Goal: Task Accomplishment & Management: Manage account settings

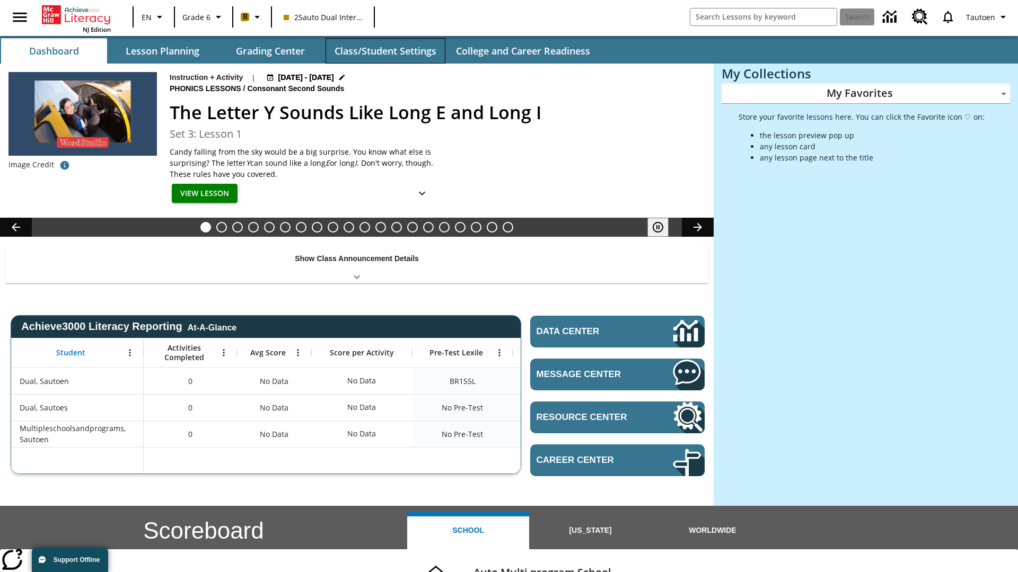
click at [385, 51] on button "Class/Student Settings" at bounding box center [385, 50] width 120 height 25
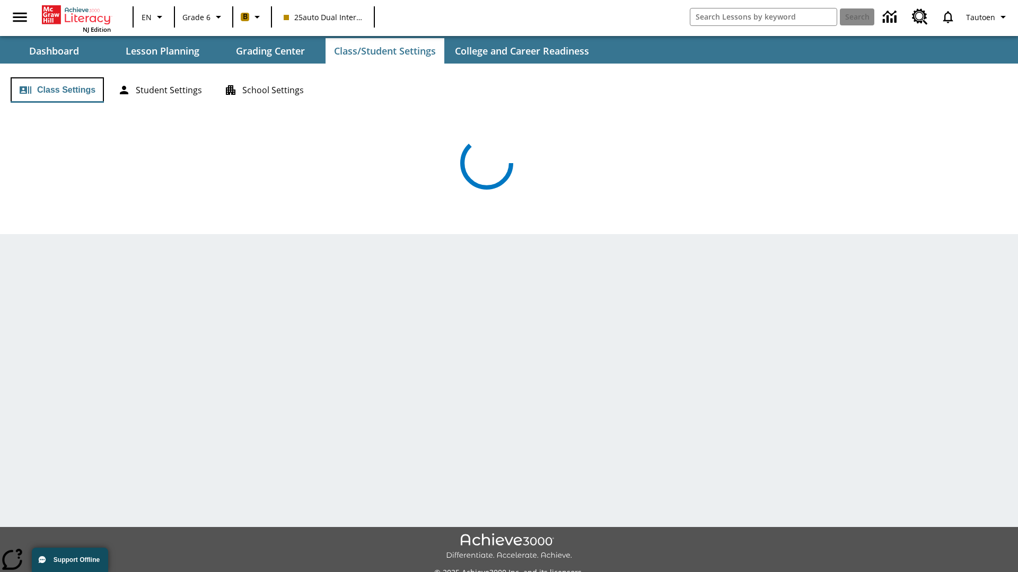
click at [57, 90] on button "Class Settings" at bounding box center [57, 89] width 93 height 25
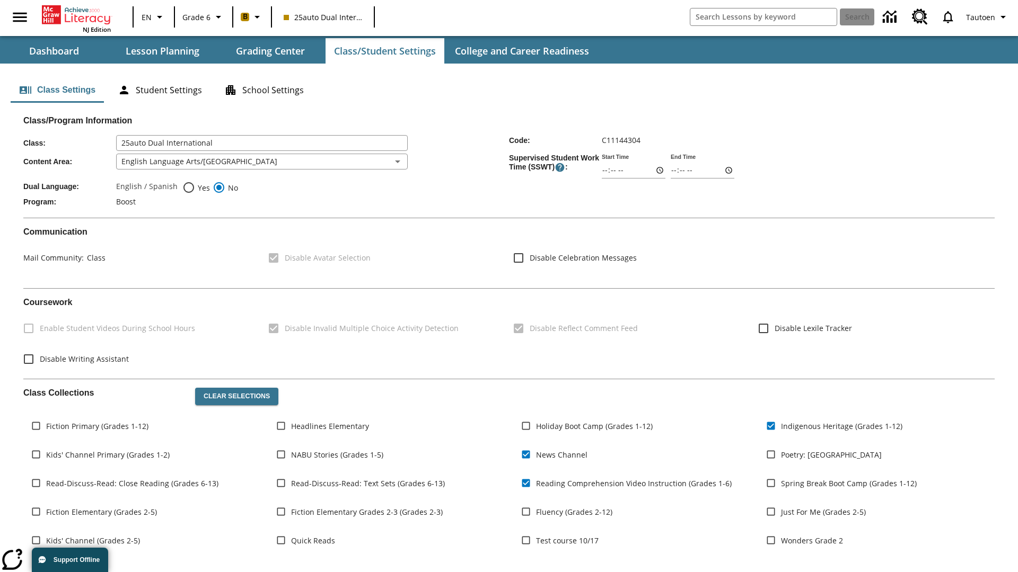
click at [196, 188] on span "Yes" at bounding box center [202, 187] width 15 height 11
click at [195, 188] on input "Yes" at bounding box center [188, 187] width 13 height 13
radio input "true"
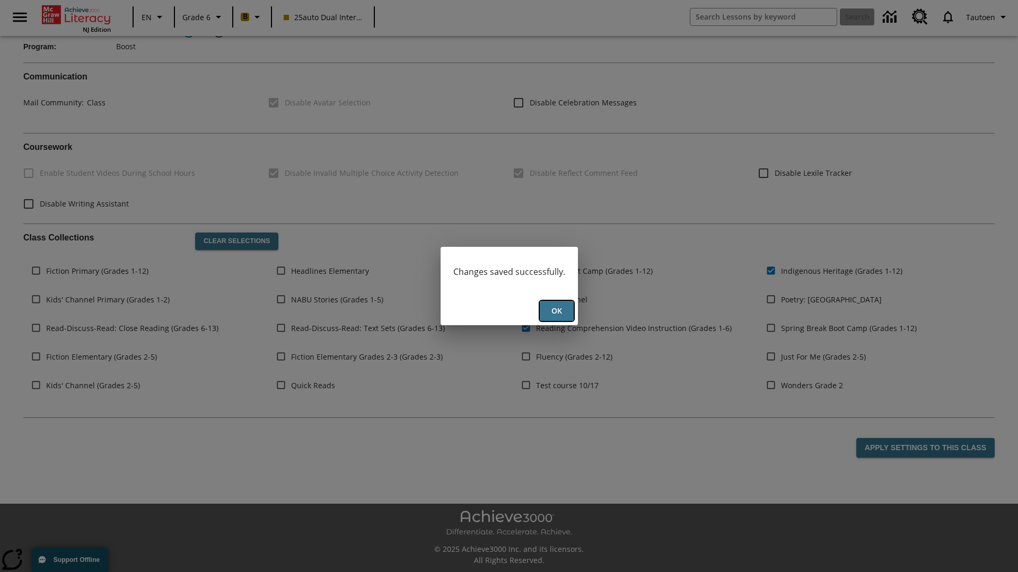
click at [556, 311] on button "Ok" at bounding box center [557, 311] width 34 height 21
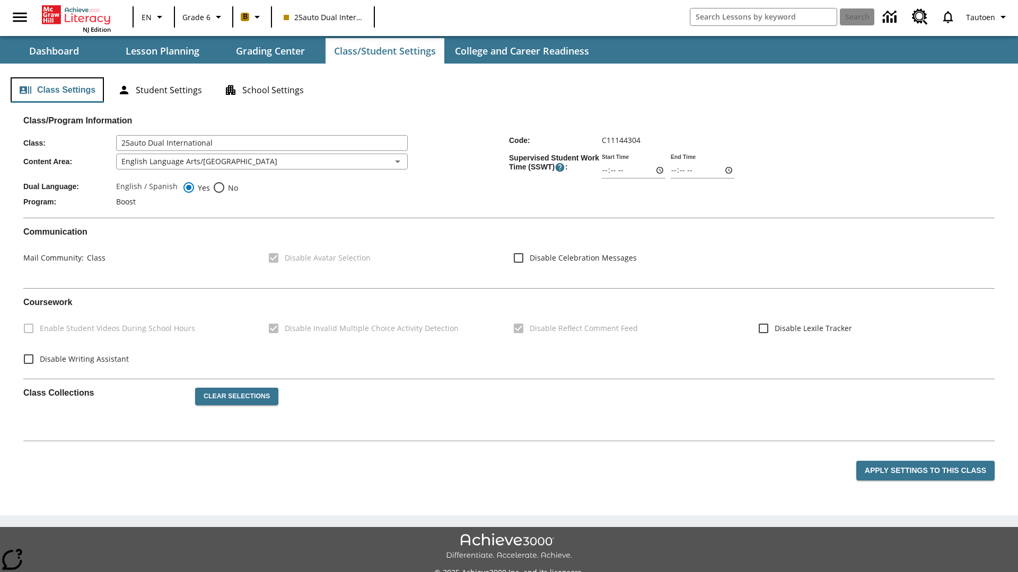
click at [57, 90] on button "Class Settings" at bounding box center [57, 89] width 93 height 25
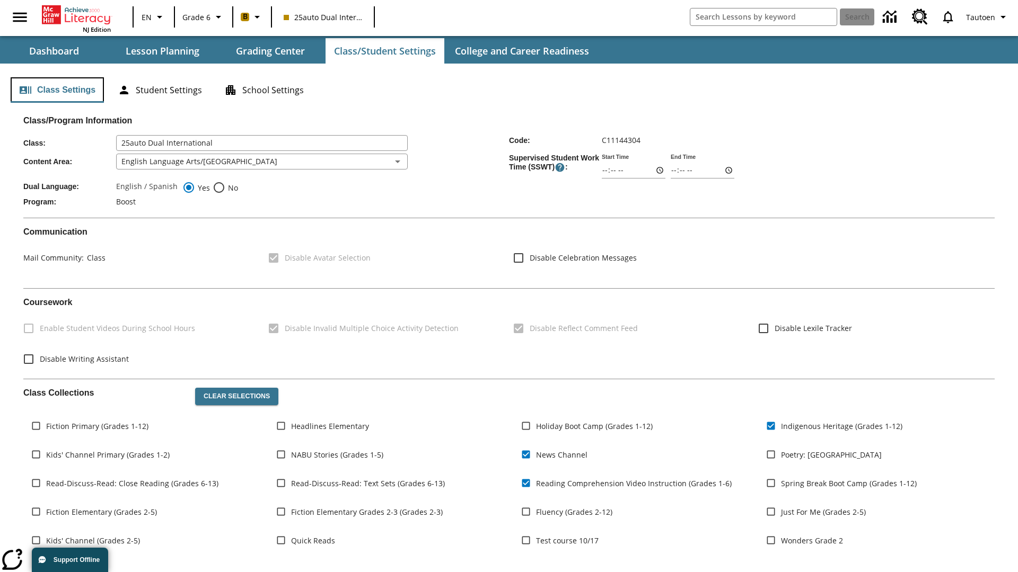
scroll to position [155, 0]
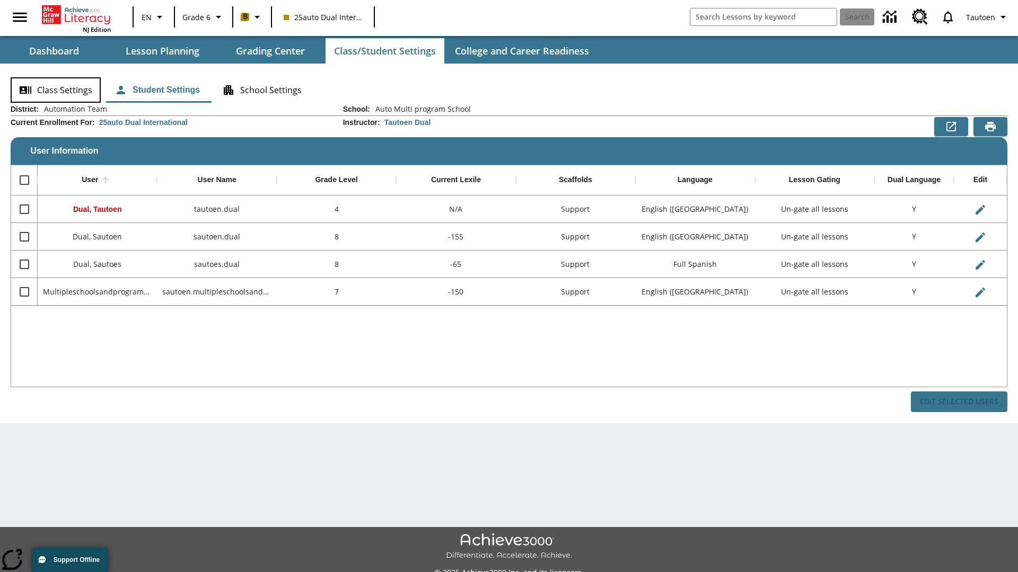
click at [56, 90] on button "Class Settings" at bounding box center [56, 89] width 90 height 25
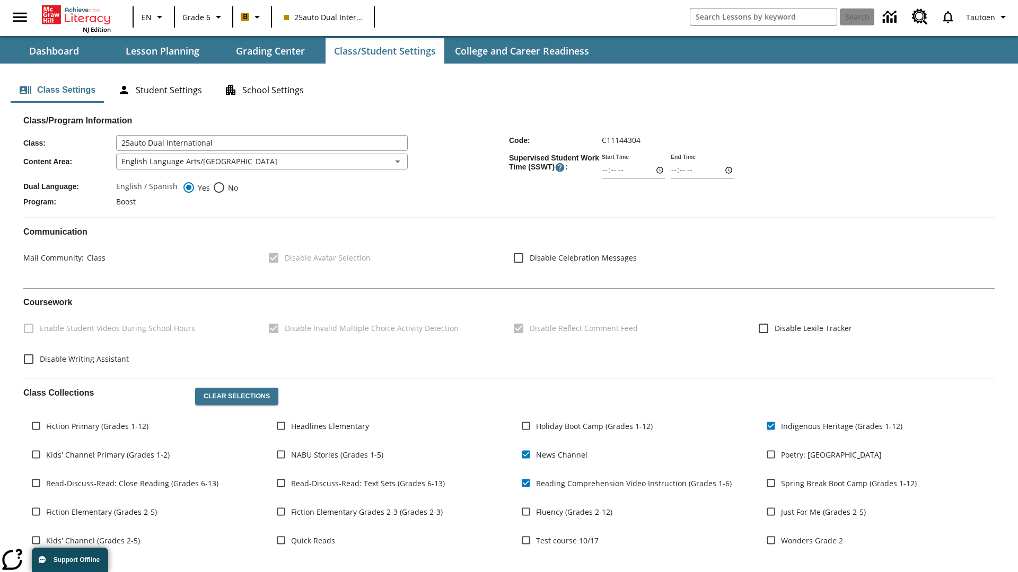
click at [225, 188] on span "No" at bounding box center [231, 187] width 13 height 11
click at [225, 188] on input "No" at bounding box center [219, 187] width 13 height 13
radio input "true"
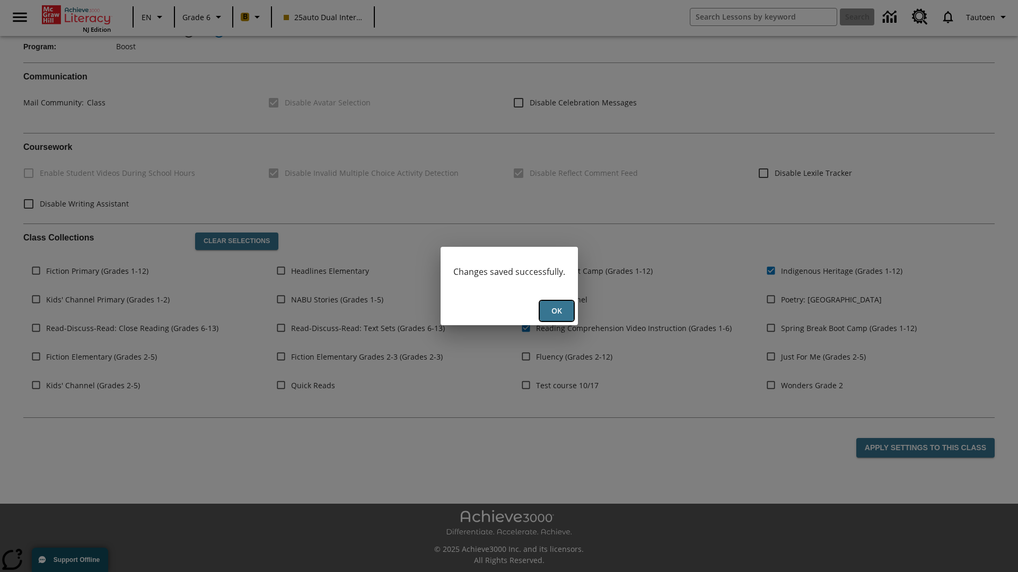
click at [556, 311] on button "Ok" at bounding box center [557, 311] width 34 height 21
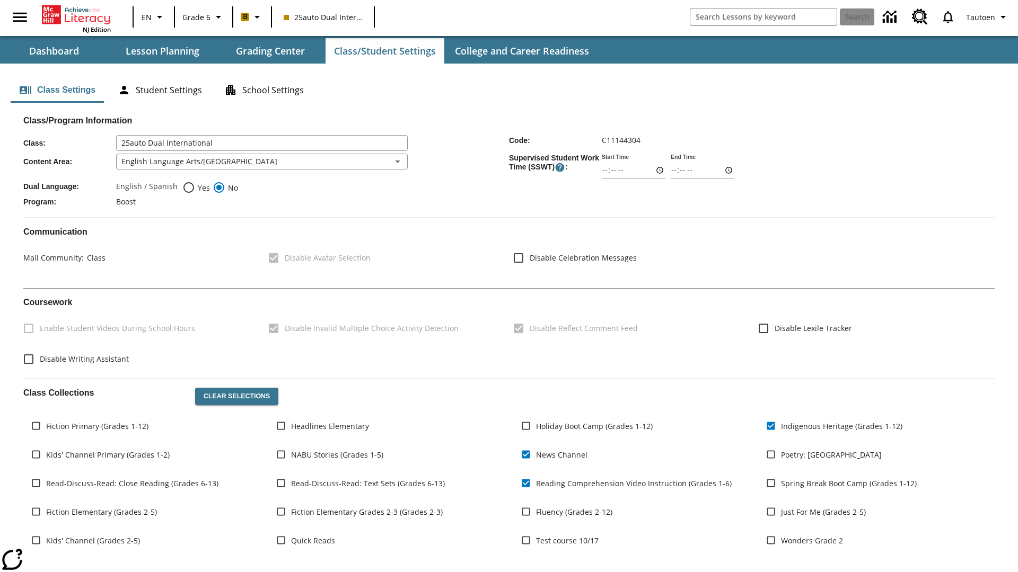
scroll to position [155, 0]
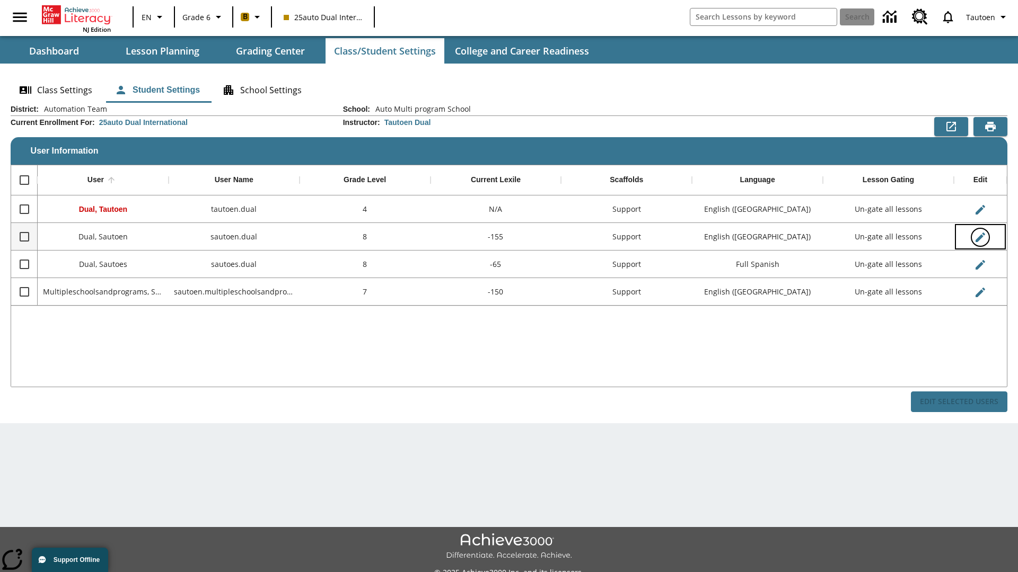
click at [980, 237] on icon "Edit User" at bounding box center [980, 238] width 10 height 10
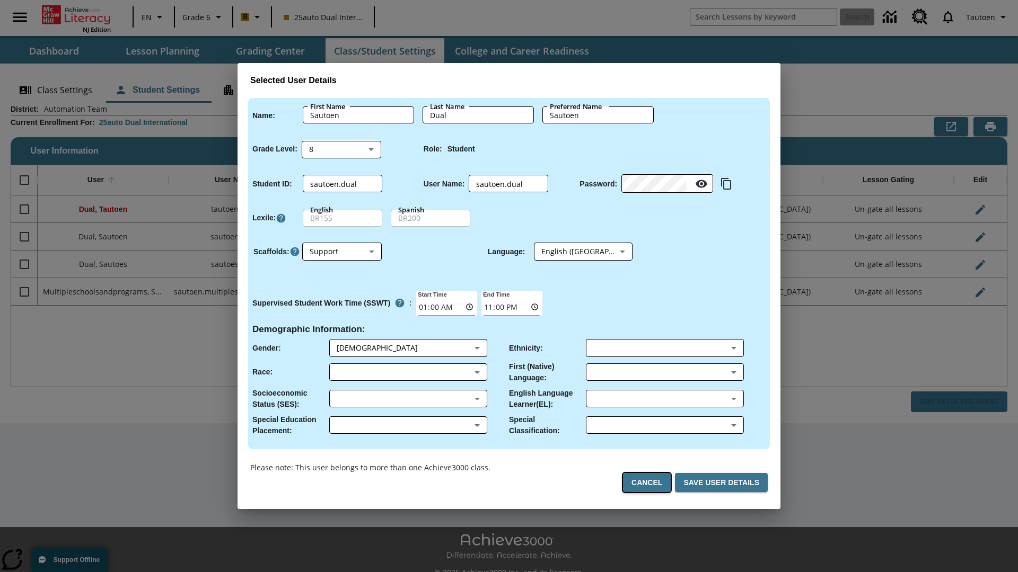
click at [651, 483] on button "Cancel" at bounding box center [647, 483] width 48 height 20
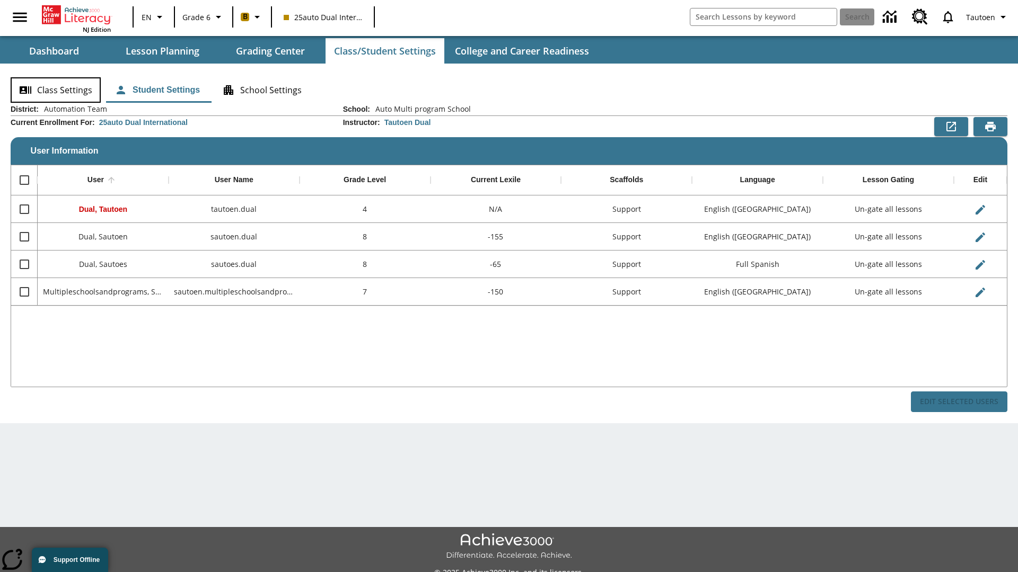
click at [56, 90] on button "Class Settings" at bounding box center [56, 89] width 90 height 25
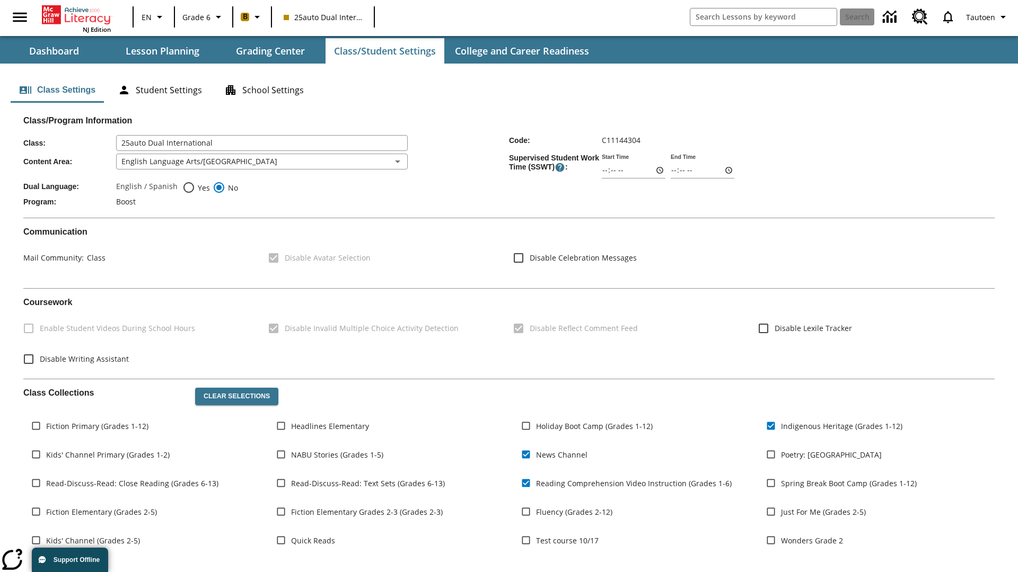
click at [196, 188] on span "Yes" at bounding box center [202, 187] width 15 height 11
click at [195, 188] on input "Yes" at bounding box center [188, 187] width 13 height 13
radio input "true"
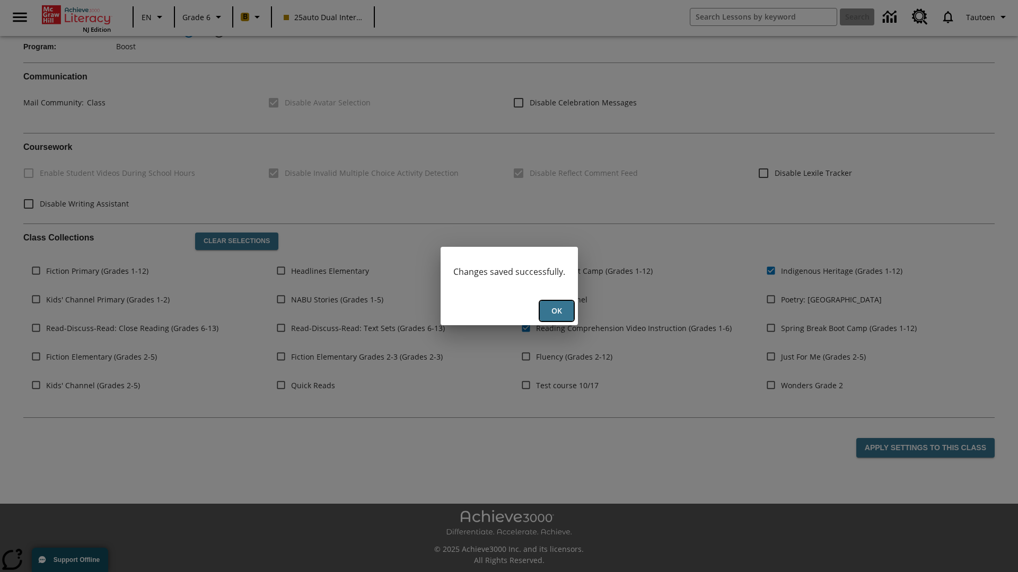
click at [556, 311] on button "Ok" at bounding box center [557, 311] width 34 height 21
